Goal: Task Accomplishment & Management: Use online tool/utility

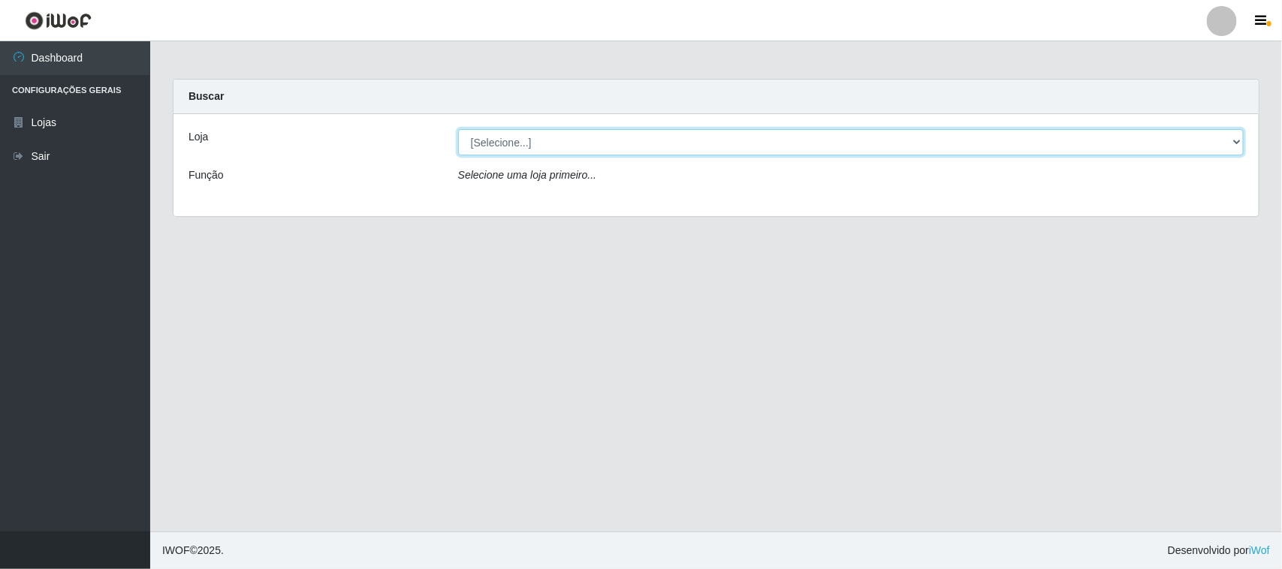
drag, startPoint x: 526, startPoint y: 131, endPoint x: 527, endPoint y: 150, distance: 18.8
click at [526, 131] on select "[Selecione...] Rede Compras Supermercados - LOJA 1" at bounding box center [851, 142] width 786 height 26
select select "158"
click at [458, 129] on select "[Selecione...] Rede Compras Supermercados - LOJA 1" at bounding box center [851, 142] width 786 height 26
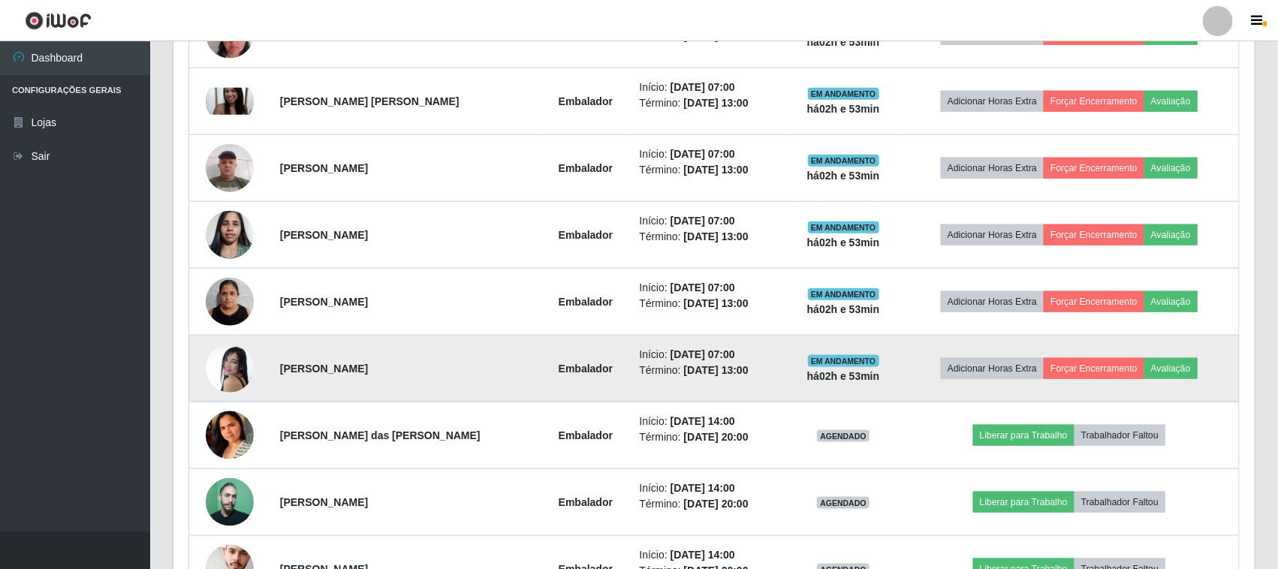
scroll to position [751, 0]
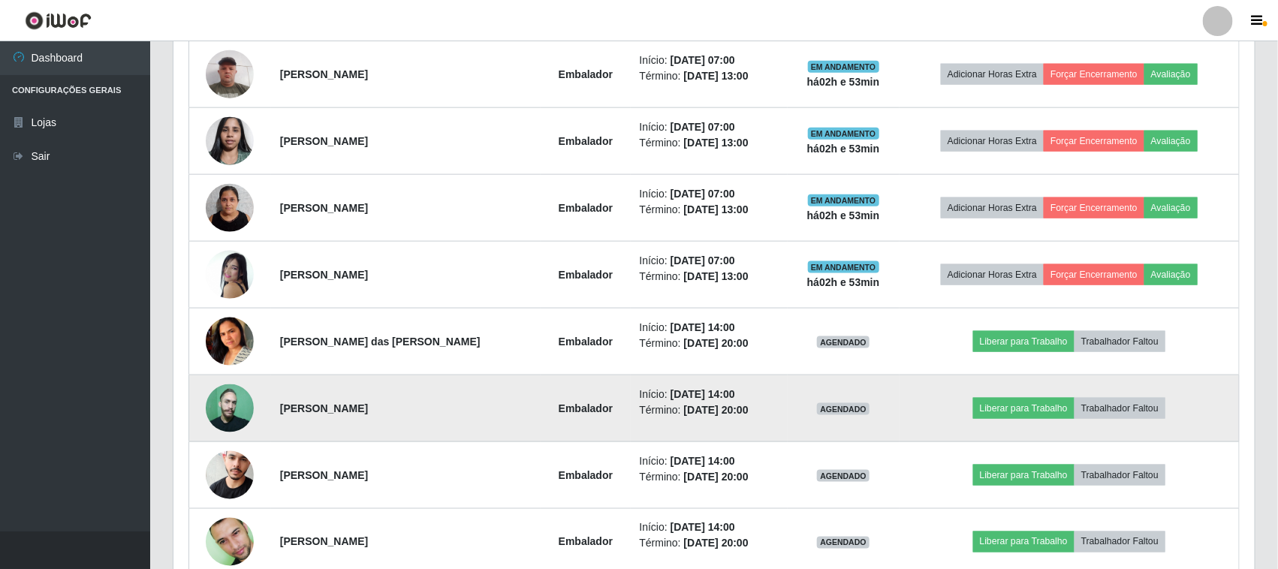
click at [227, 413] on img at bounding box center [230, 409] width 48 height 48
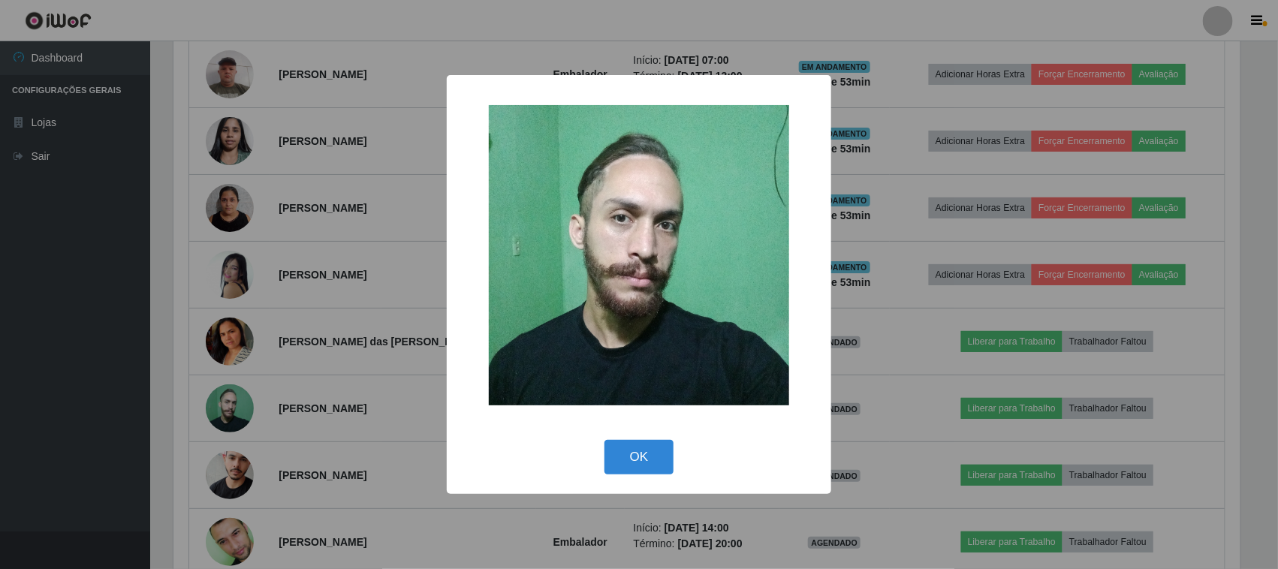
scroll to position [312, 1071]
drag, startPoint x: 607, startPoint y: 455, endPoint x: 587, endPoint y: 448, distance: 20.7
click at [597, 453] on div "OK Cancel" at bounding box center [641, 457] width 354 height 43
click at [646, 456] on button "OK" at bounding box center [641, 457] width 70 height 35
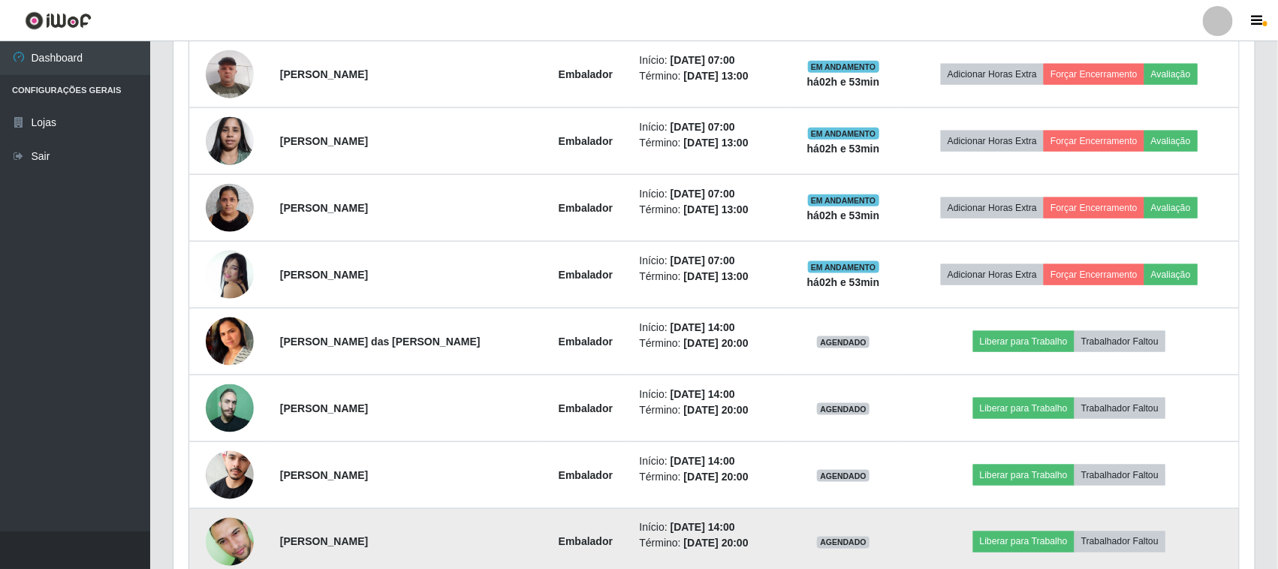
scroll to position [845, 0]
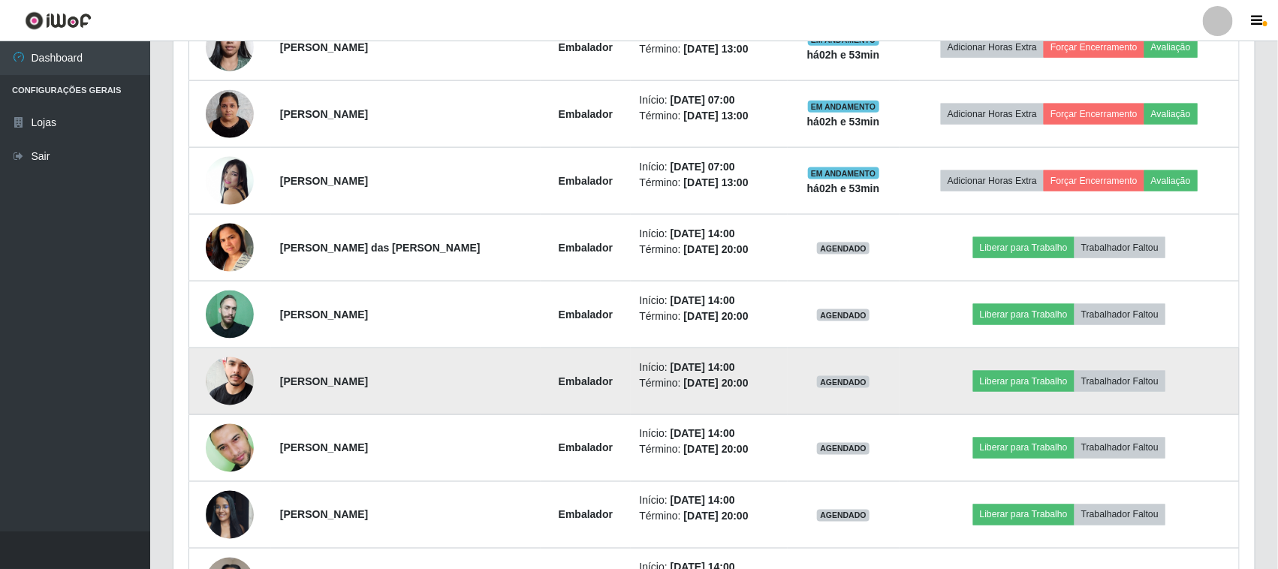
click at [225, 369] on img at bounding box center [230, 381] width 48 height 73
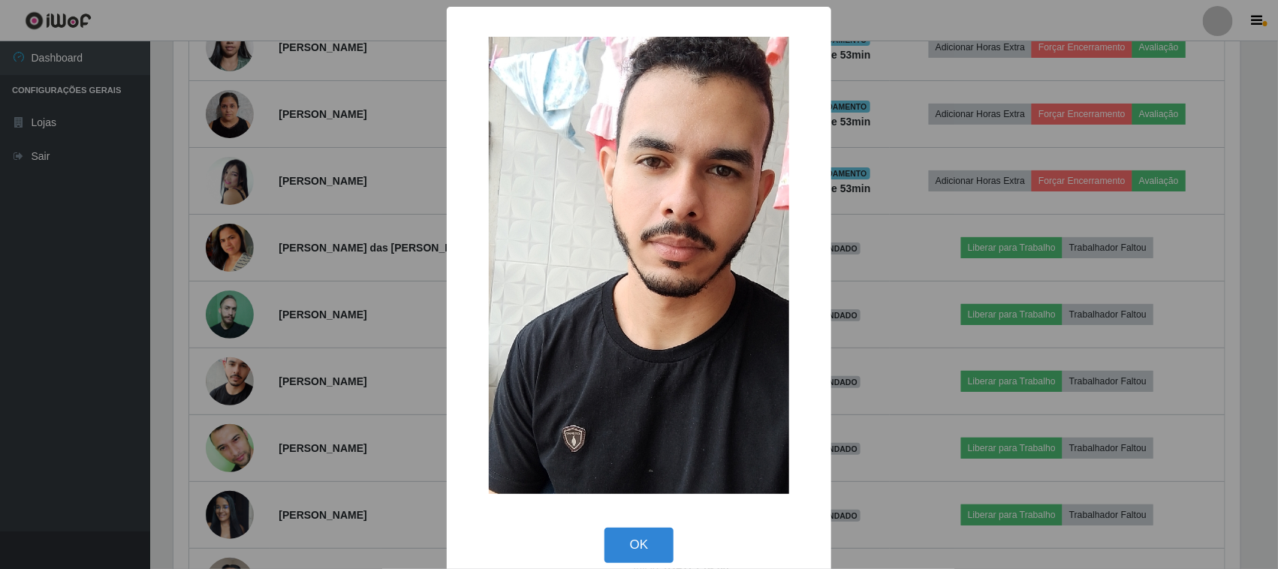
scroll to position [312, 1071]
click at [640, 534] on button "OK" at bounding box center [641, 545] width 70 height 35
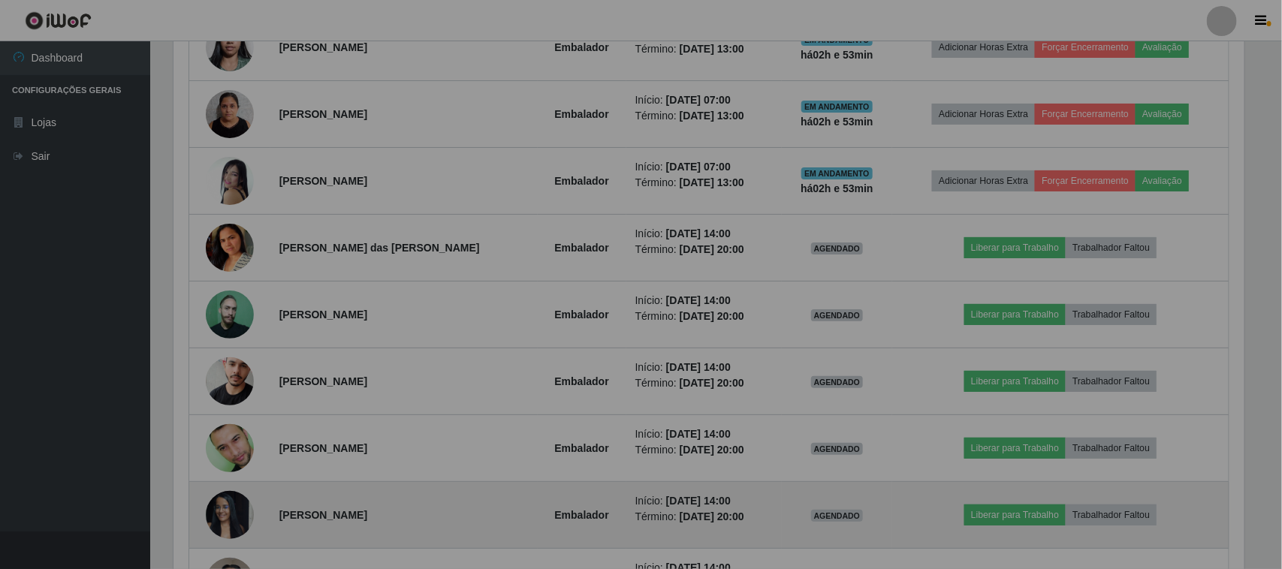
scroll to position [312, 1081]
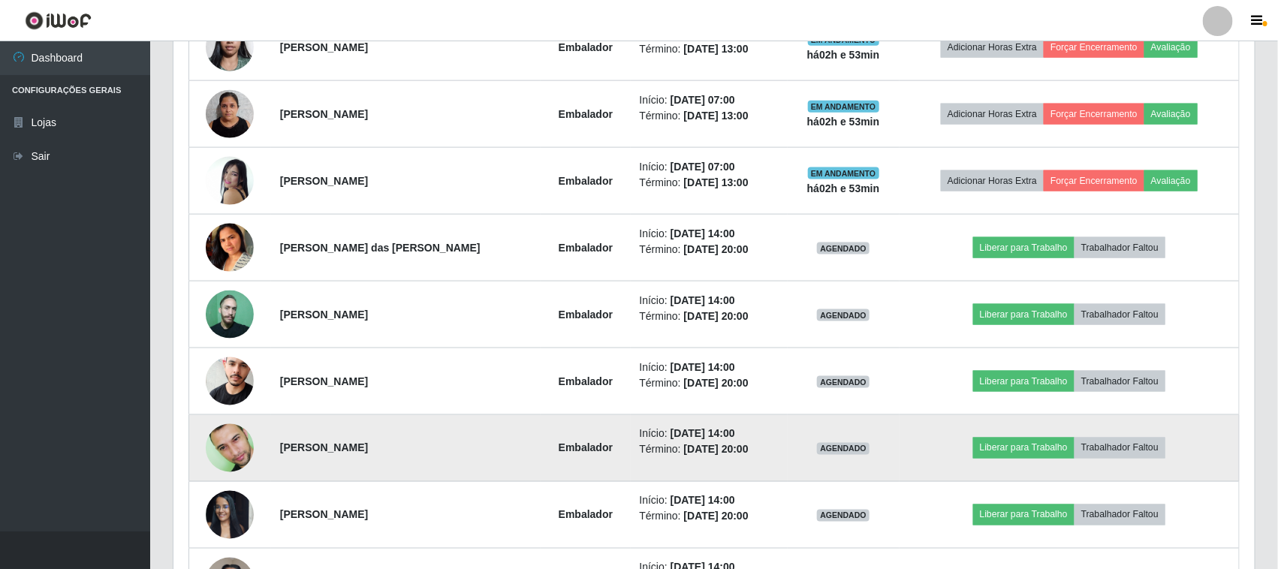
click at [234, 445] on img at bounding box center [230, 448] width 48 height 77
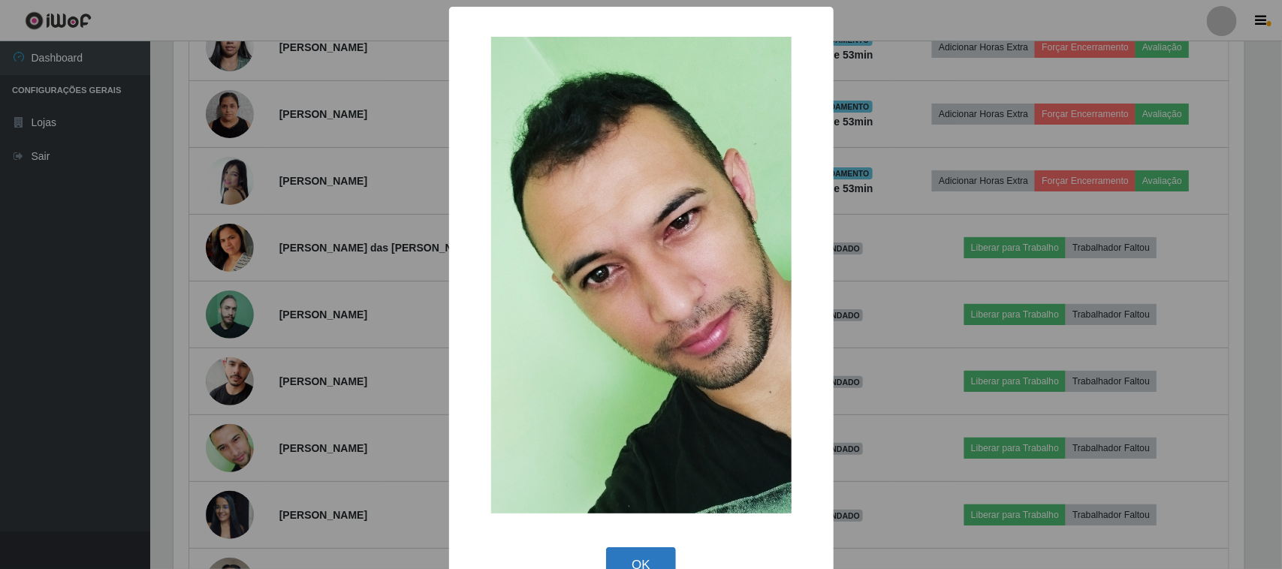
click at [643, 550] on button "OK" at bounding box center [641, 564] width 70 height 35
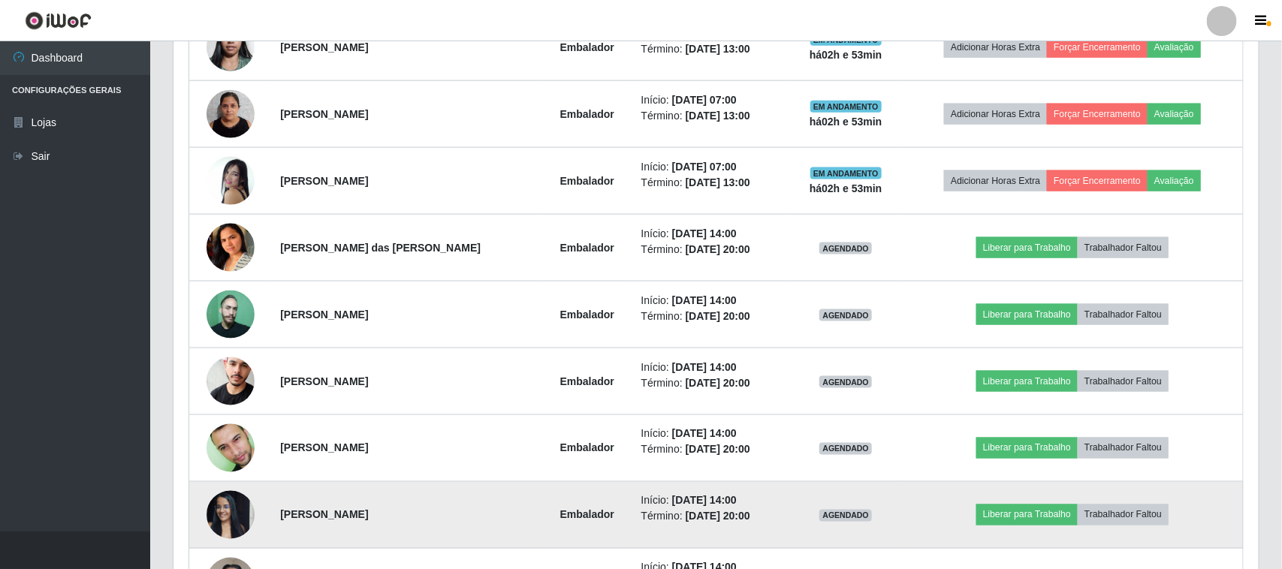
scroll to position [312, 1081]
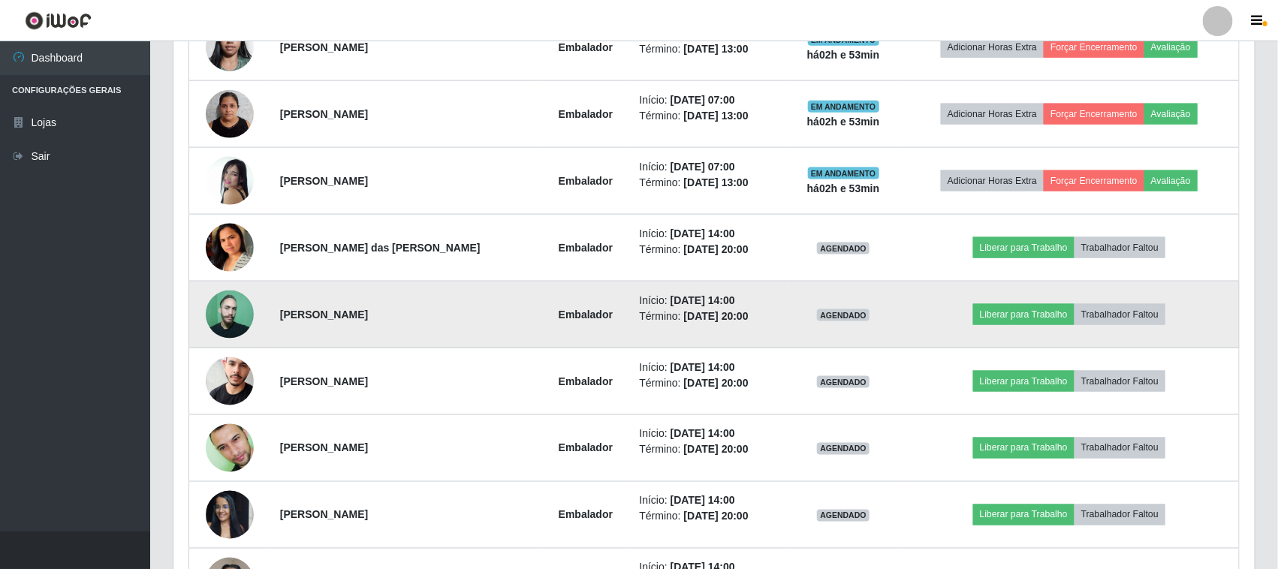
click at [227, 321] on img at bounding box center [230, 315] width 48 height 48
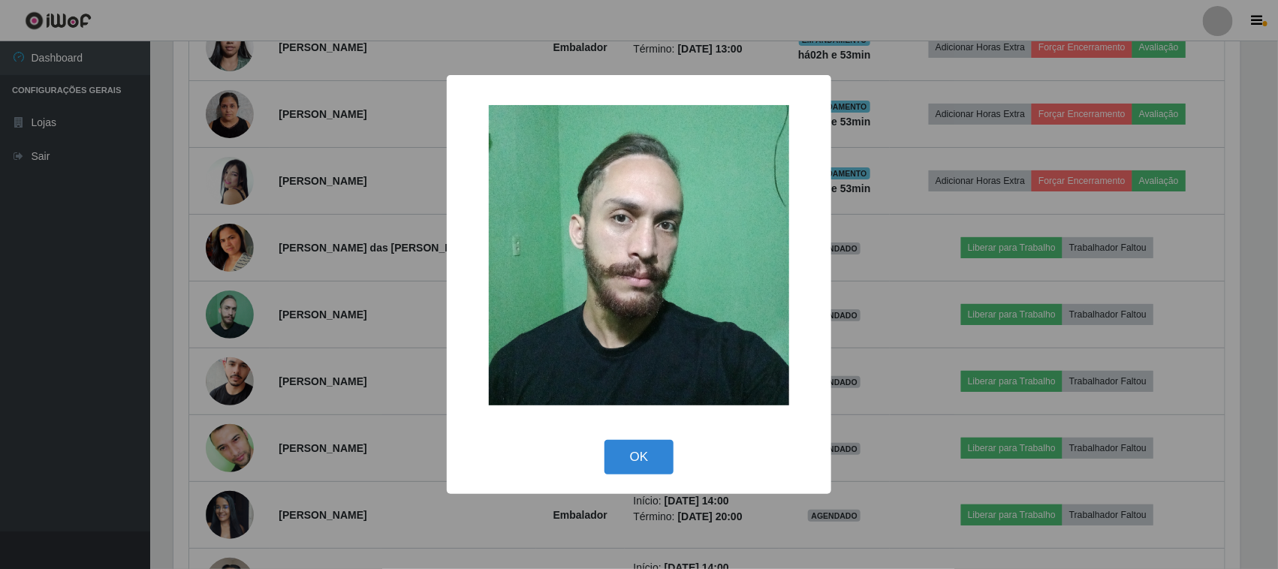
scroll to position [312, 1071]
click at [650, 468] on button "OK" at bounding box center [641, 457] width 70 height 35
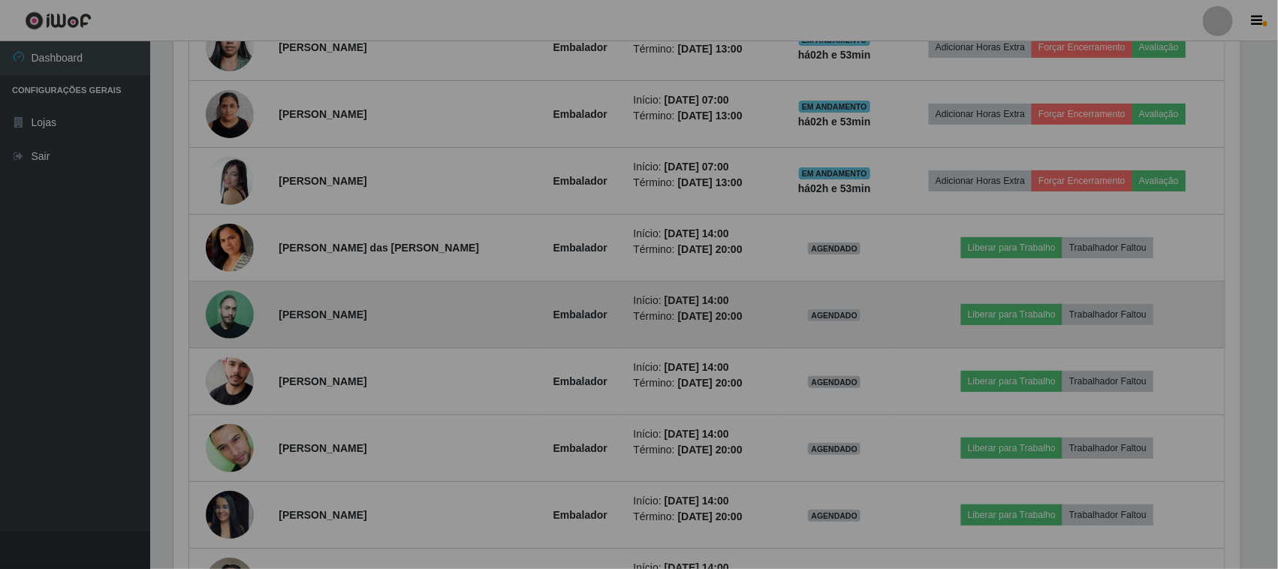
scroll to position [312, 1081]
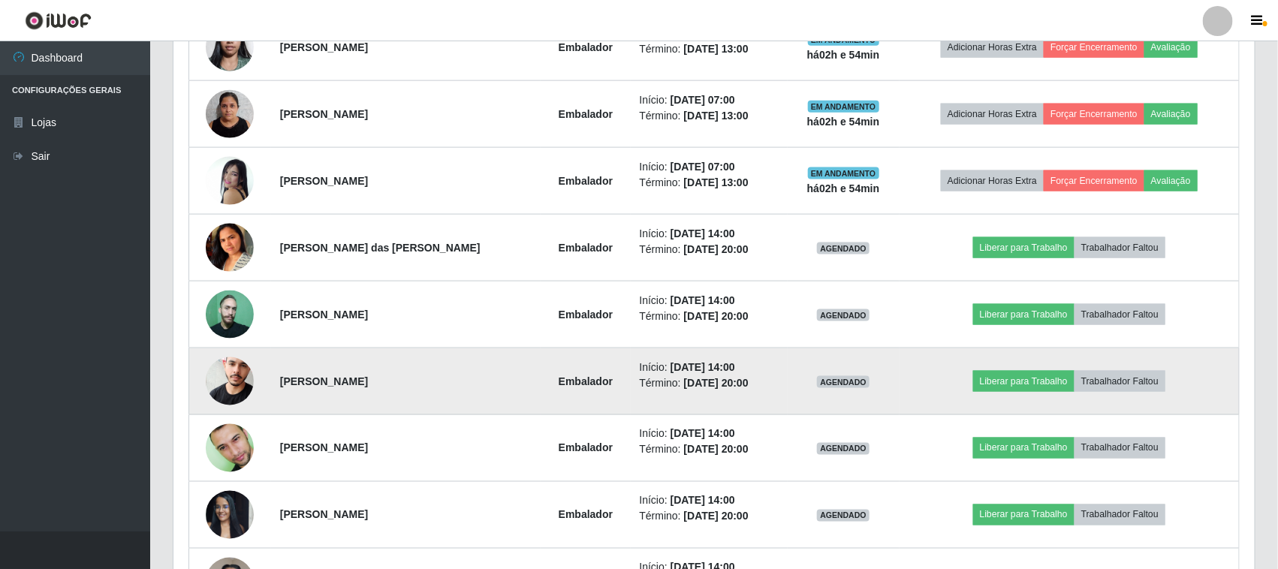
click at [235, 385] on img at bounding box center [230, 381] width 48 height 73
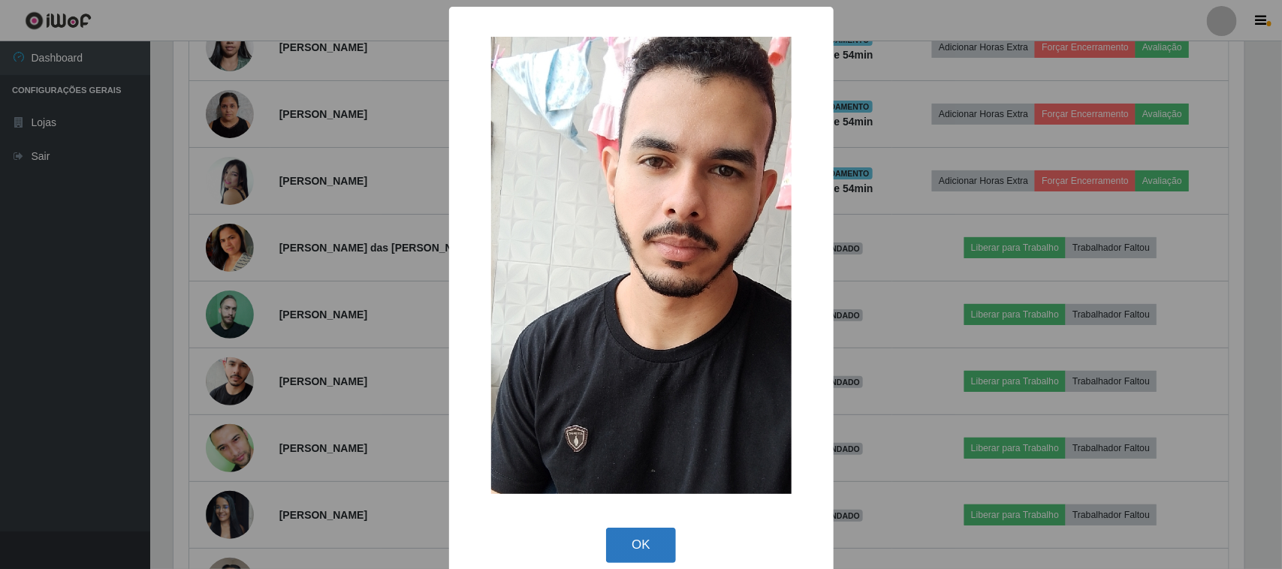
click at [635, 538] on button "OK" at bounding box center [641, 545] width 70 height 35
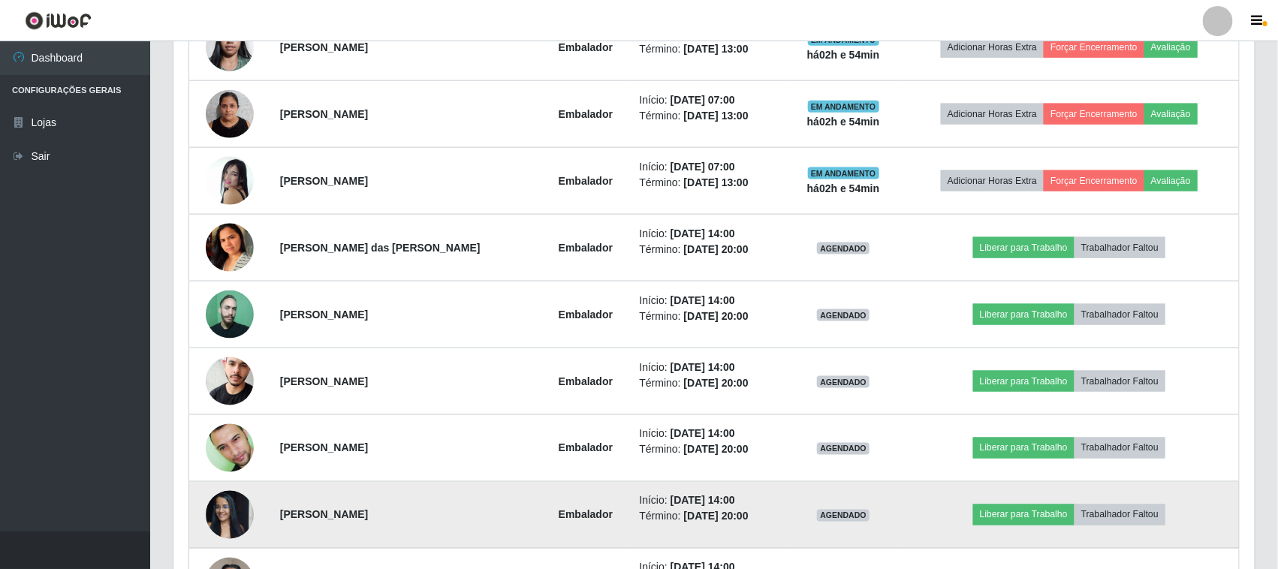
scroll to position [312, 1081]
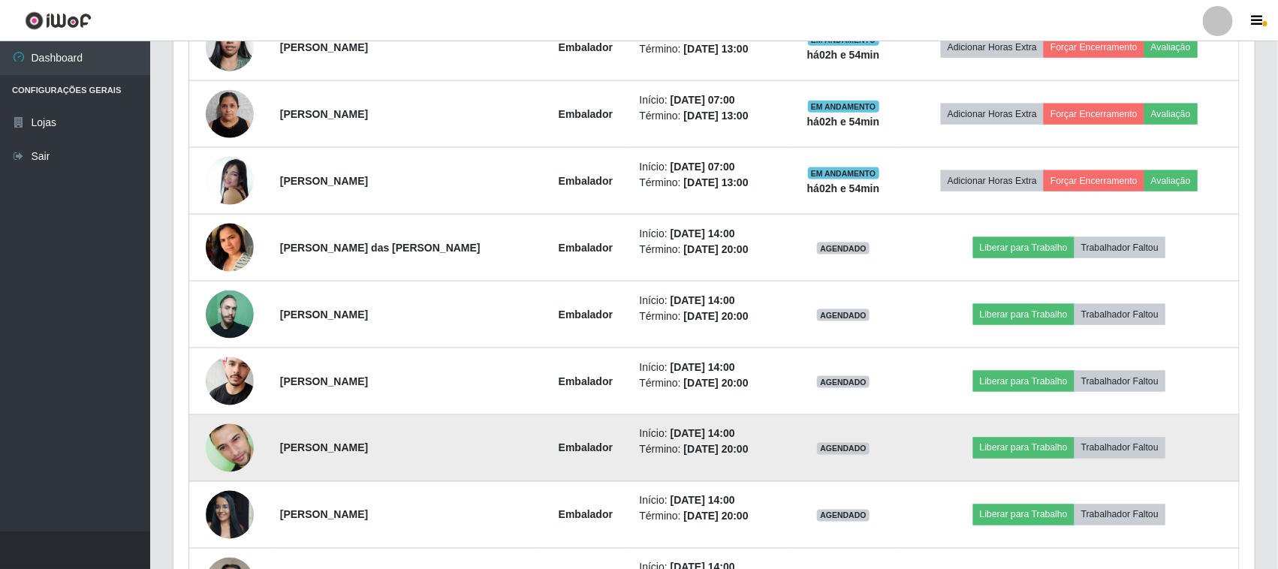
click at [237, 448] on img at bounding box center [230, 448] width 48 height 77
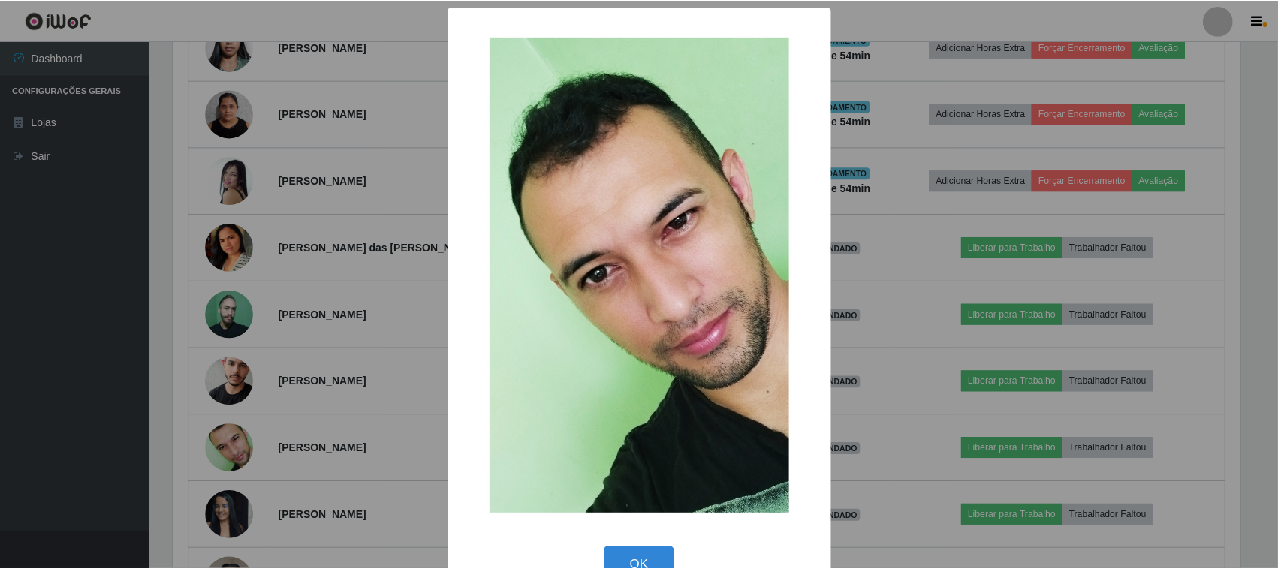
scroll to position [38, 0]
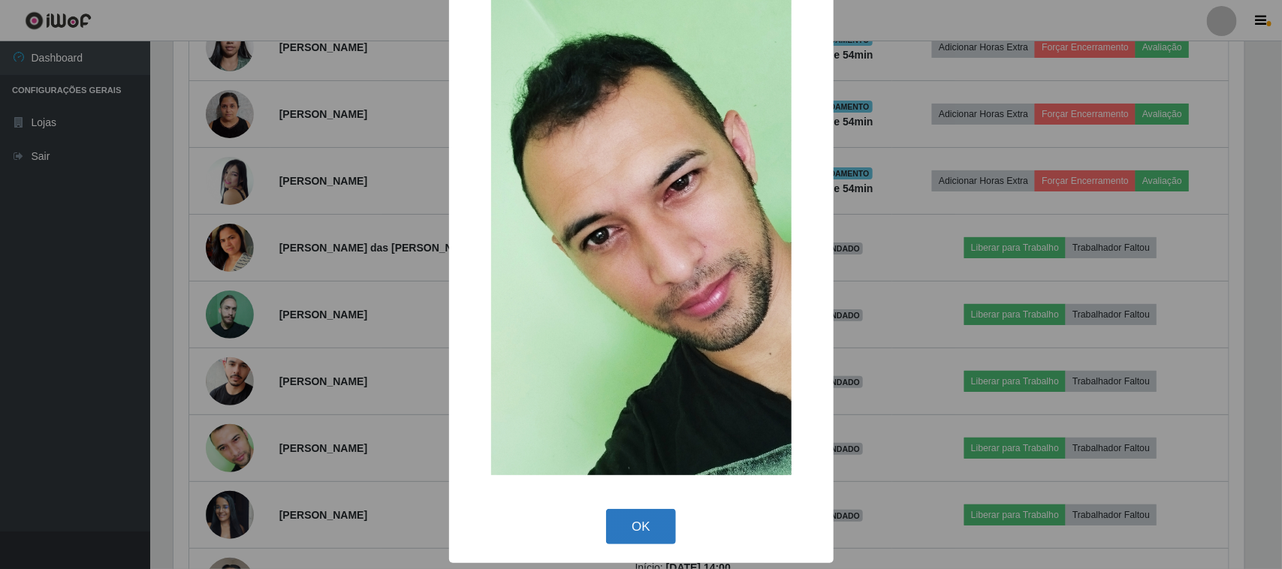
click at [629, 526] on button "OK" at bounding box center [641, 526] width 70 height 35
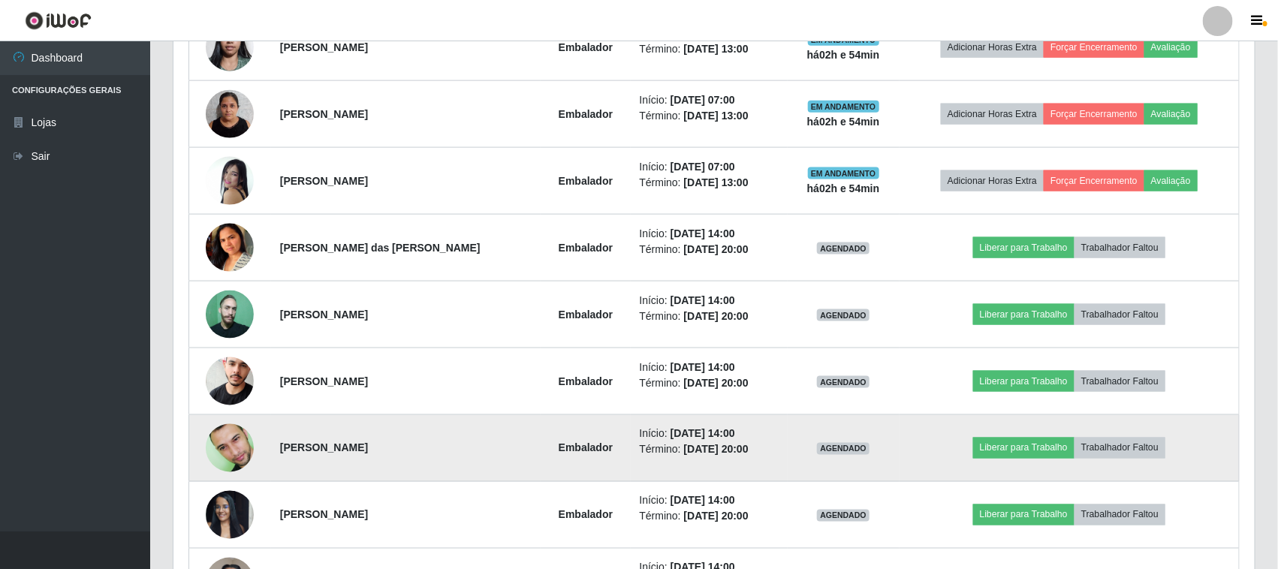
scroll to position [0, 0]
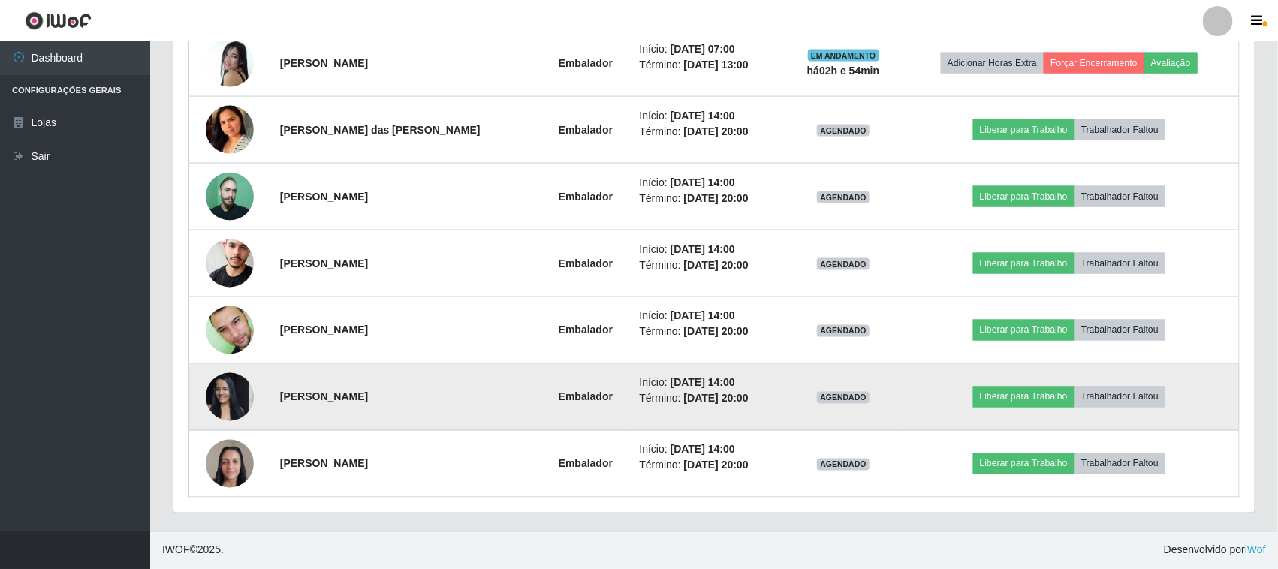
click at [233, 396] on img at bounding box center [230, 397] width 48 height 64
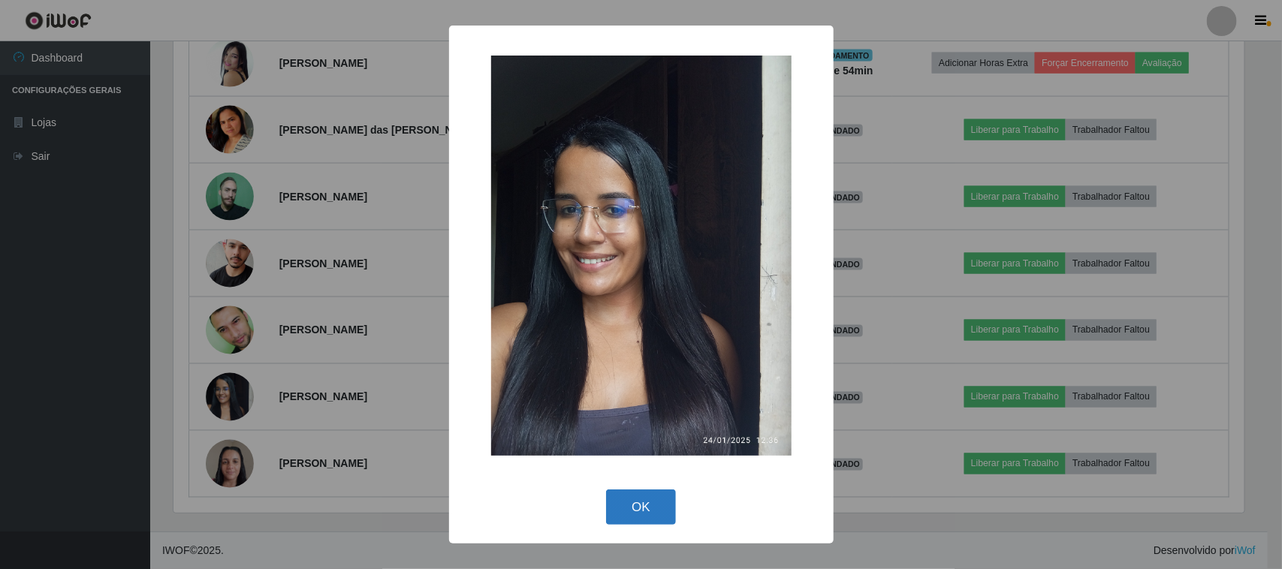
click at [641, 516] on button "OK" at bounding box center [641, 507] width 70 height 35
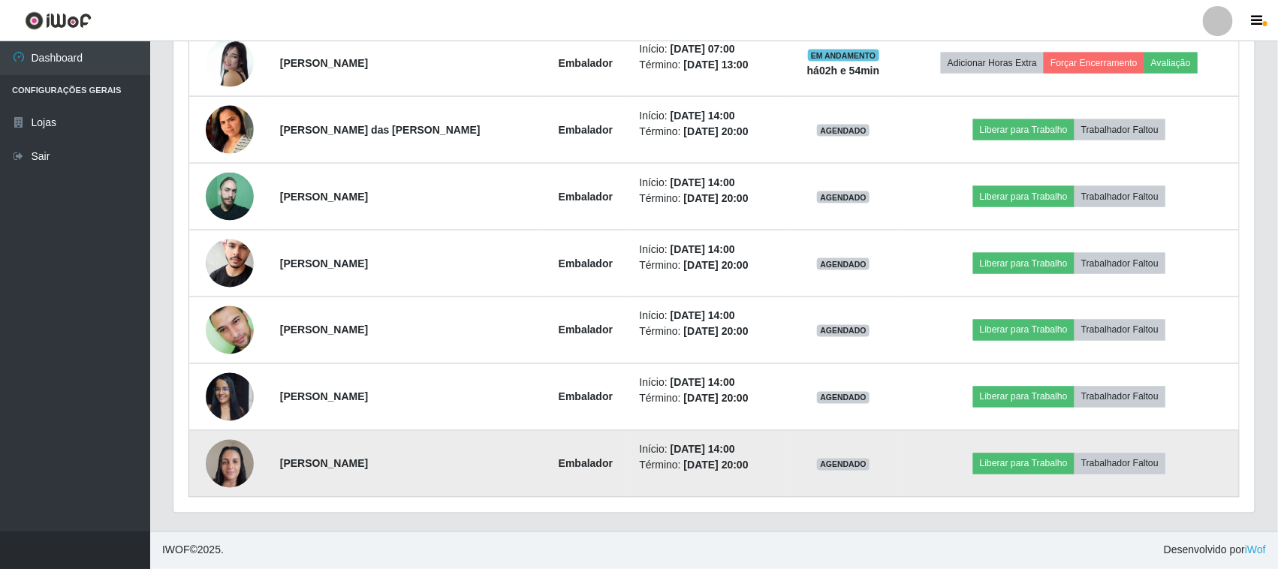
click at [218, 473] on img at bounding box center [230, 464] width 48 height 64
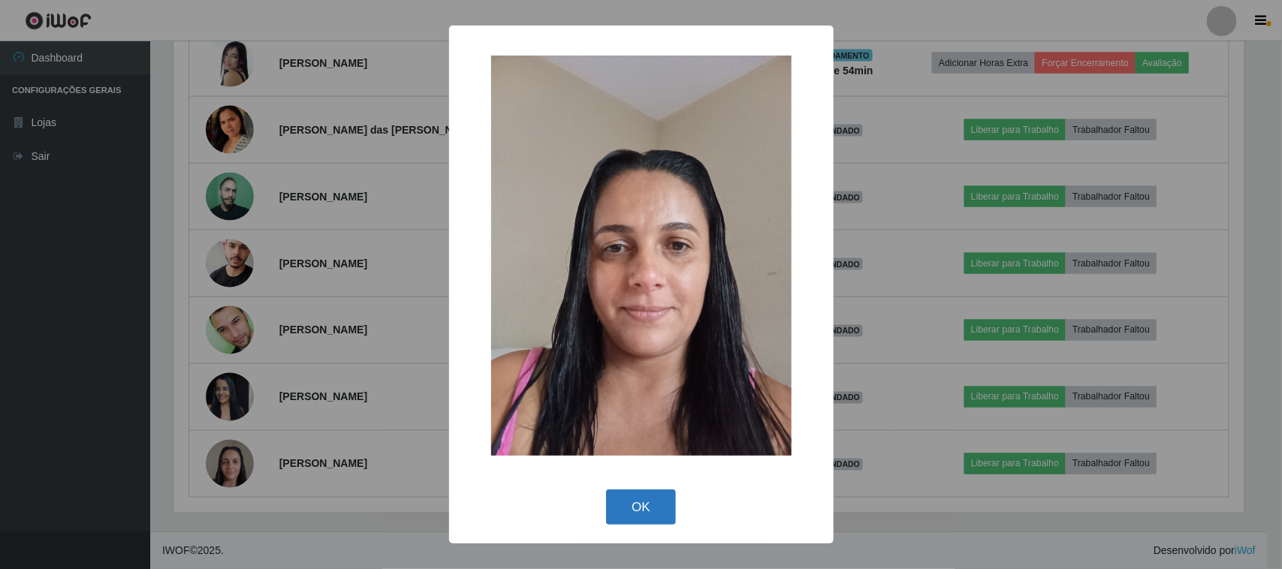
click at [629, 493] on button "OK" at bounding box center [641, 507] width 70 height 35
